Goal: Check status

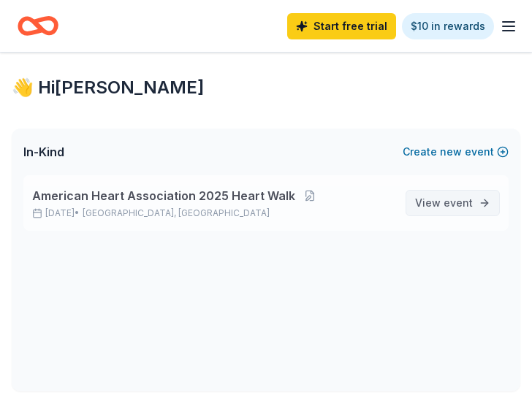
click at [436, 199] on span "View event" at bounding box center [444, 203] width 58 height 18
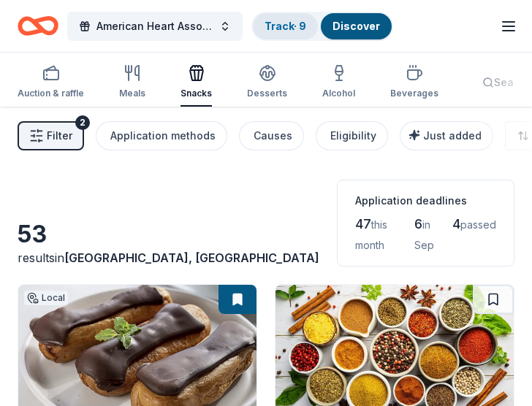
click at [273, 26] on link "Track · 9" at bounding box center [286, 26] width 42 height 12
click at [209, 26] on span "American Heart Association 2025 Heart Walk" at bounding box center [154, 27] width 117 height 18
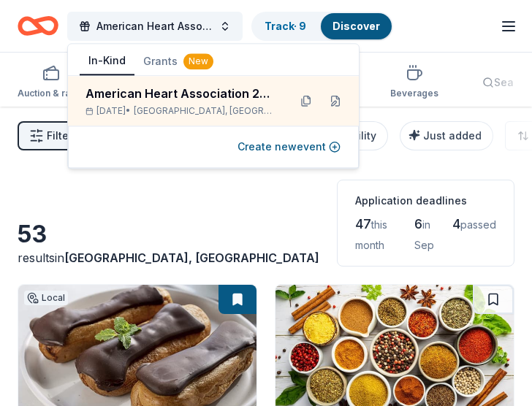
click at [243, 38] on div "American Heart Association 2025 Heart Walk Track · 9 Discover" at bounding box center [206, 26] width 376 height 34
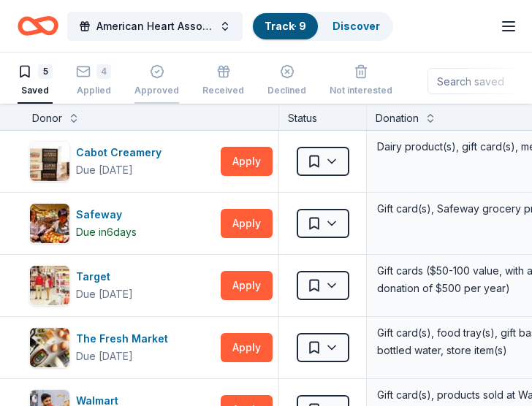
click at [167, 75] on div "button" at bounding box center [156, 71] width 45 height 15
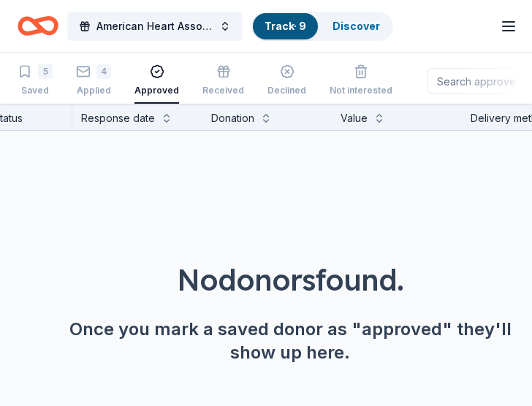
scroll to position [0, 296]
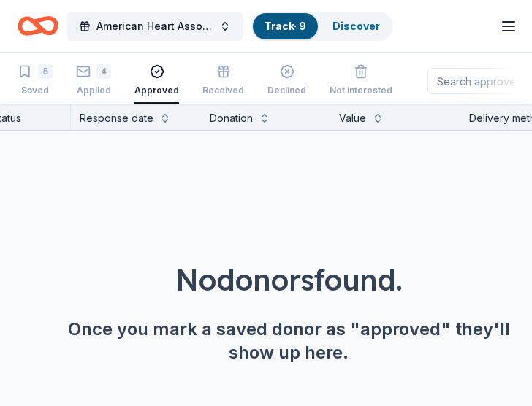
click at [239, 86] on div "5 Saved 4 Applied Approved Received Declined Not interested" at bounding box center [205, 80] width 375 height 45
click at [225, 81] on div "Received" at bounding box center [223, 80] width 42 height 32
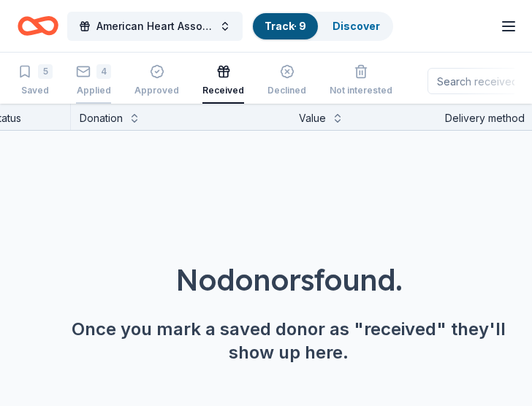
click at [102, 80] on div "4 Applied" at bounding box center [93, 80] width 35 height 32
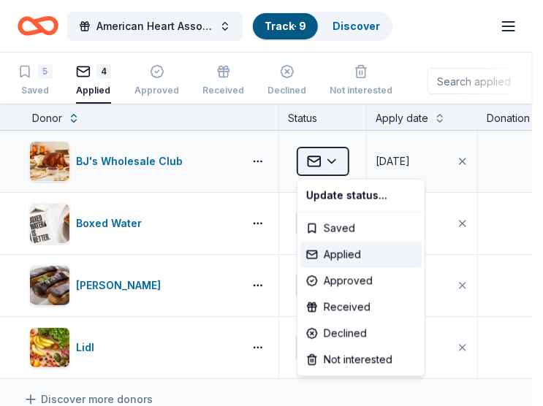
click at [335, 158] on html "American Heart Association 2025 Heart Walk Track · 9 Discover Start free trial …" at bounding box center [271, 203] width 543 height 406
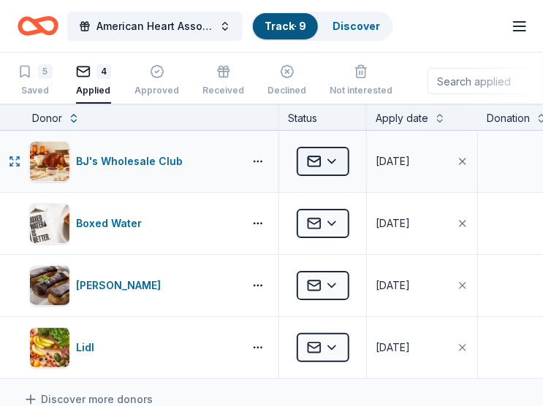
click at [335, 158] on html "American Heart Association 2025 Heart Walk Track · 9 Discover Start free trial …" at bounding box center [271, 203] width 543 height 406
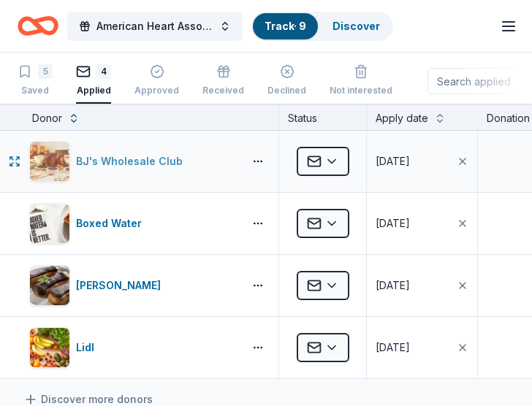
click at [124, 166] on div "BJ's Wholesale Club" at bounding box center [132, 162] width 113 height 18
